Goal: Task Accomplishment & Management: Use online tool/utility

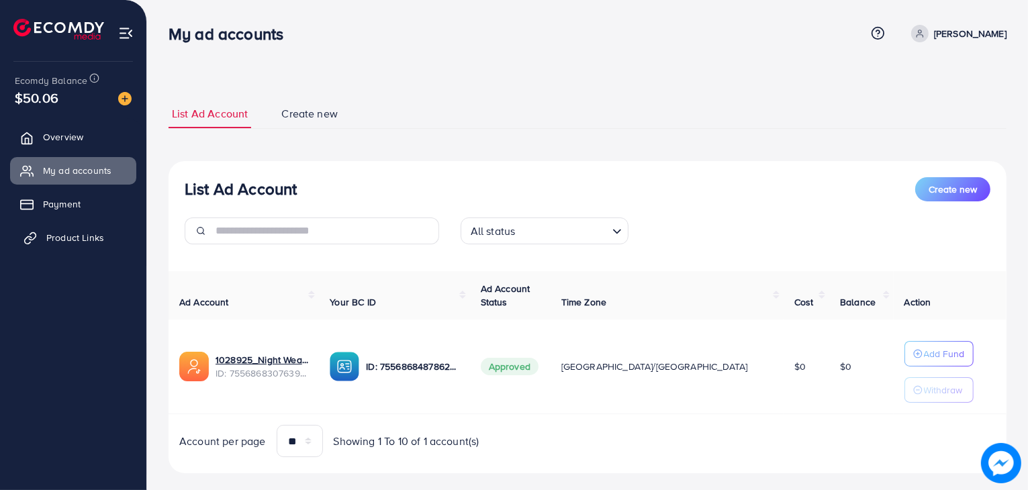
click at [57, 233] on span "Product Links" at bounding box center [75, 237] width 58 height 13
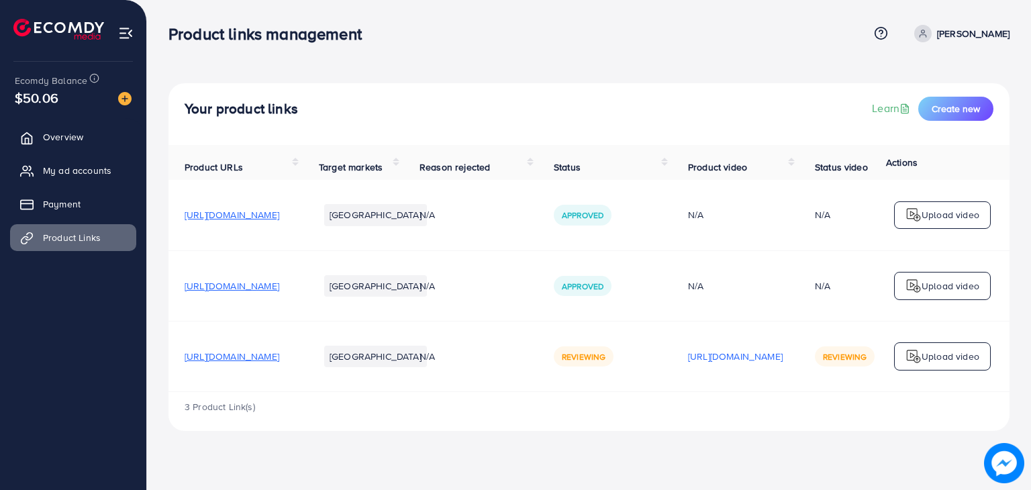
click at [279, 361] on span "[URL][DOMAIN_NAME]" at bounding box center [232, 356] width 95 height 13
